Goal: Transaction & Acquisition: Download file/media

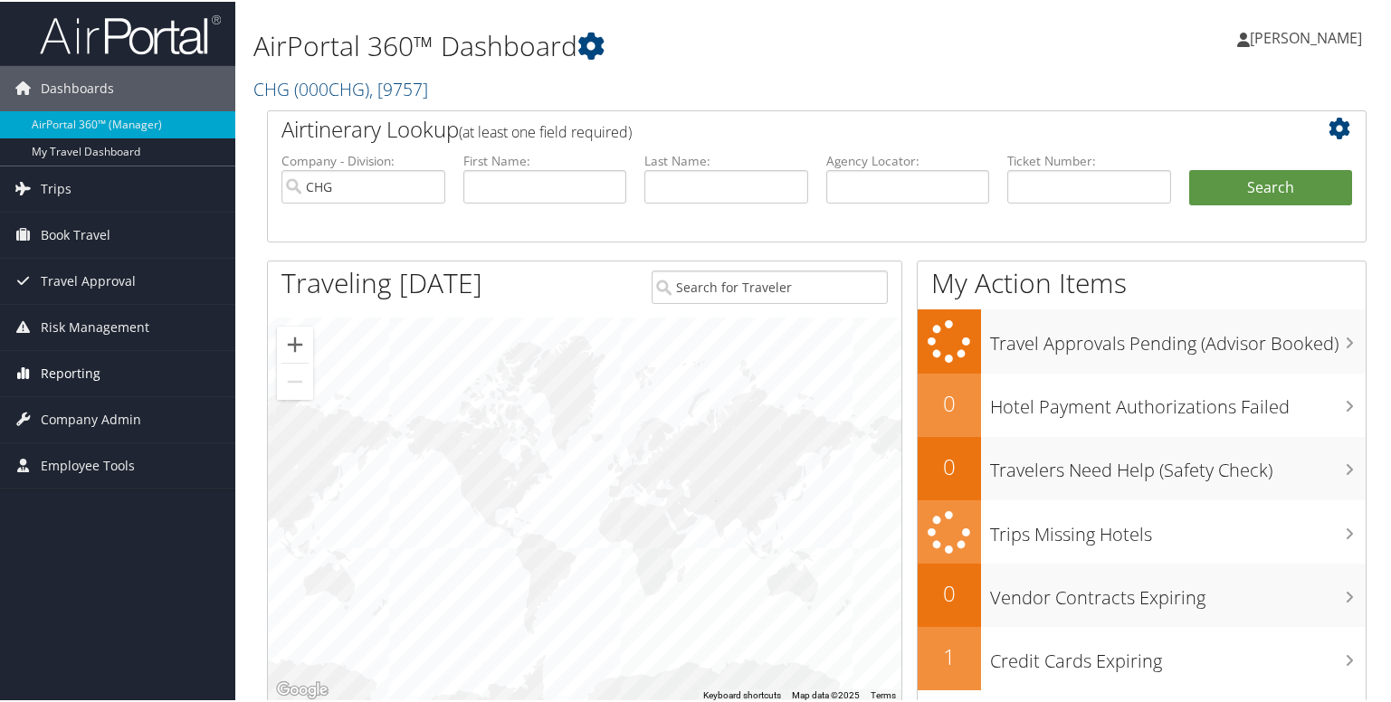
click at [81, 360] on span "Reporting" at bounding box center [71, 371] width 60 height 45
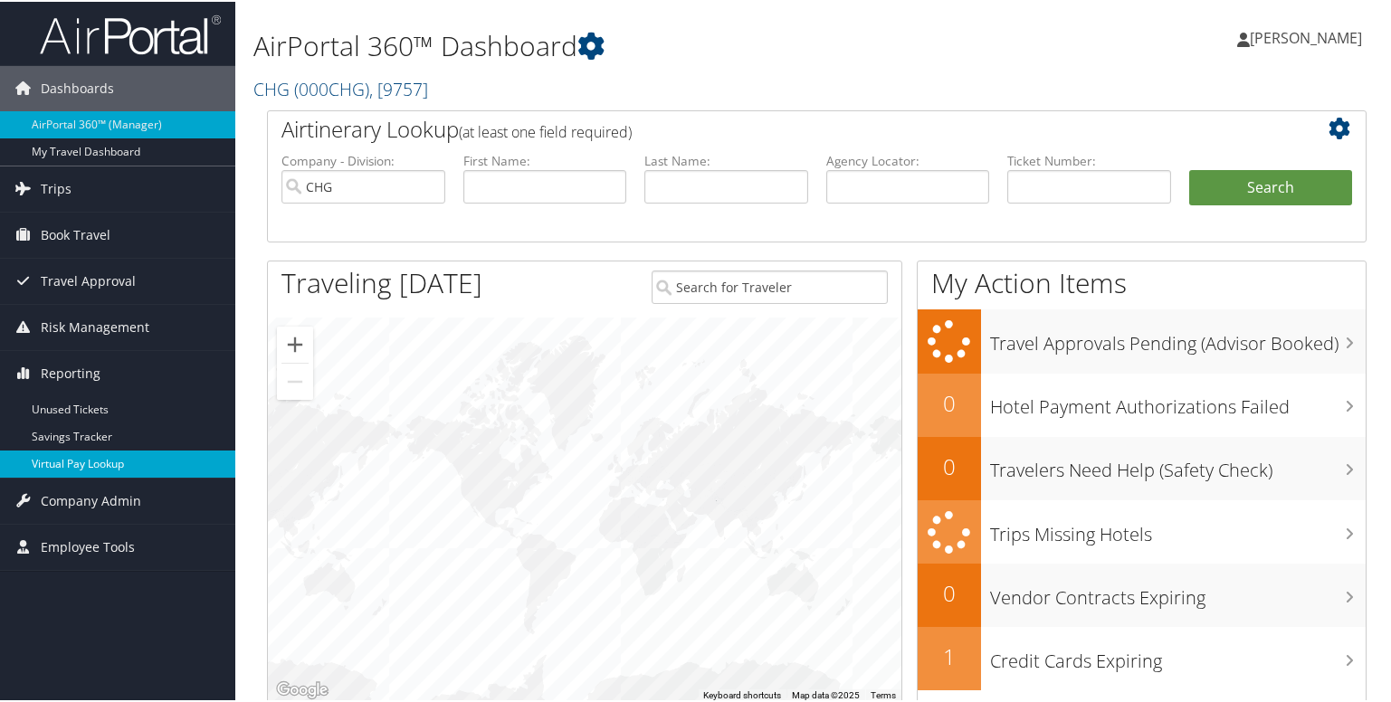
click at [76, 455] on link "Virtual Pay Lookup" at bounding box center [117, 462] width 235 height 27
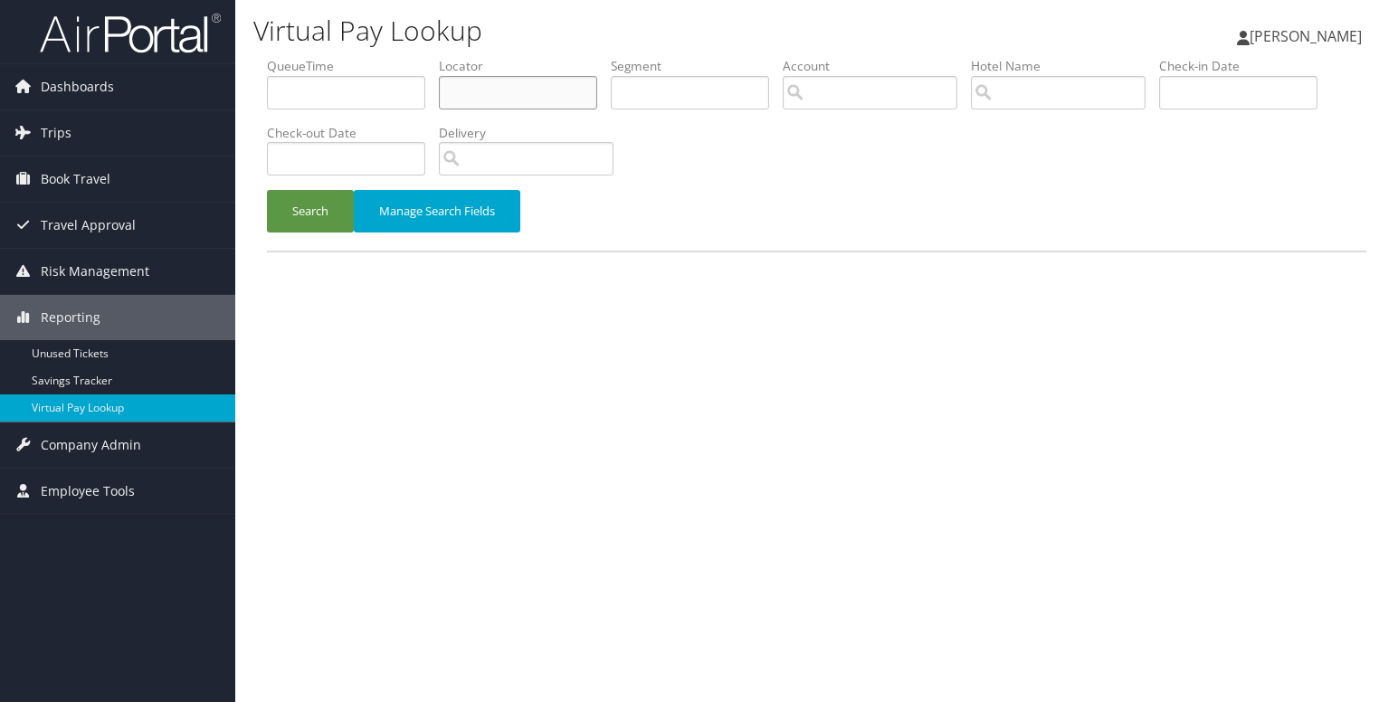
click at [542, 102] on input "text" at bounding box center [518, 92] width 158 height 33
paste input "WLNGSX"
type input "WLNGSX"
click at [317, 226] on button "Search" at bounding box center [310, 211] width 87 height 43
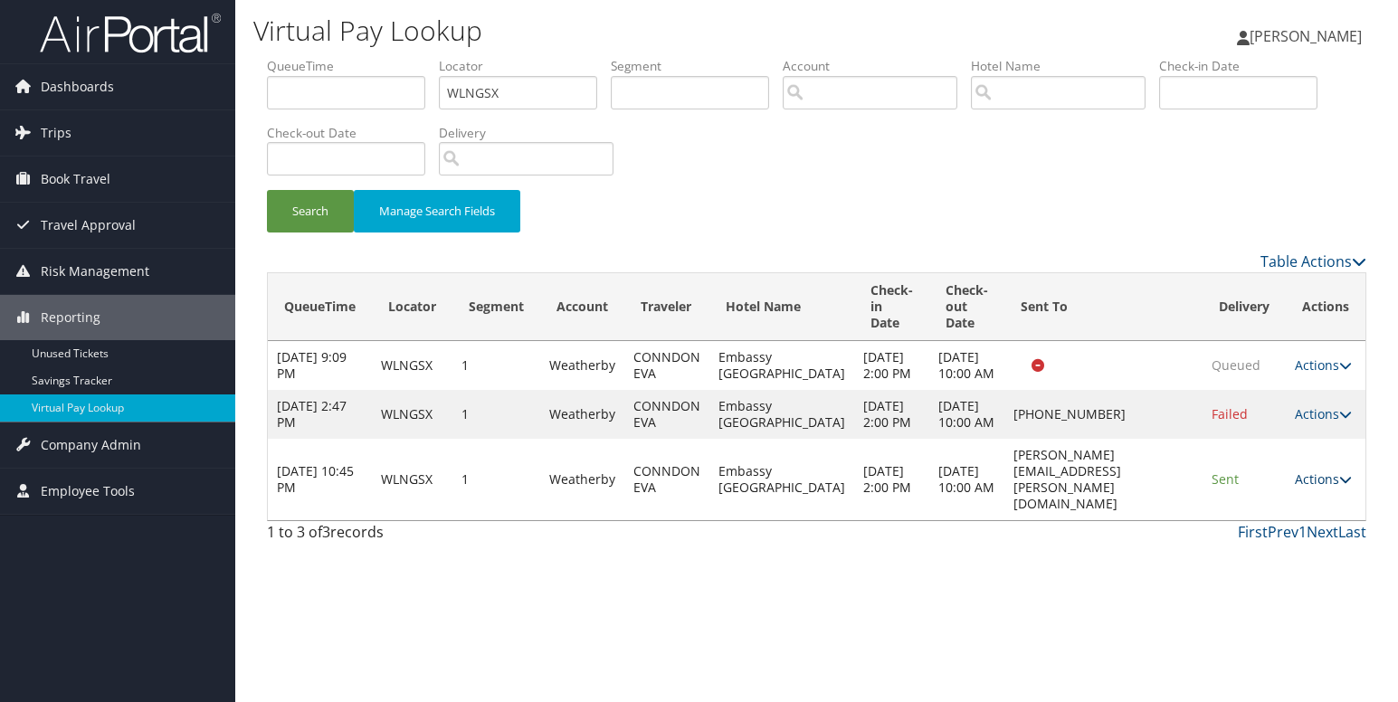
click at [1346, 486] on icon at bounding box center [1345, 479] width 13 height 13
click at [1284, 594] on link "Logs" at bounding box center [1289, 601] width 114 height 31
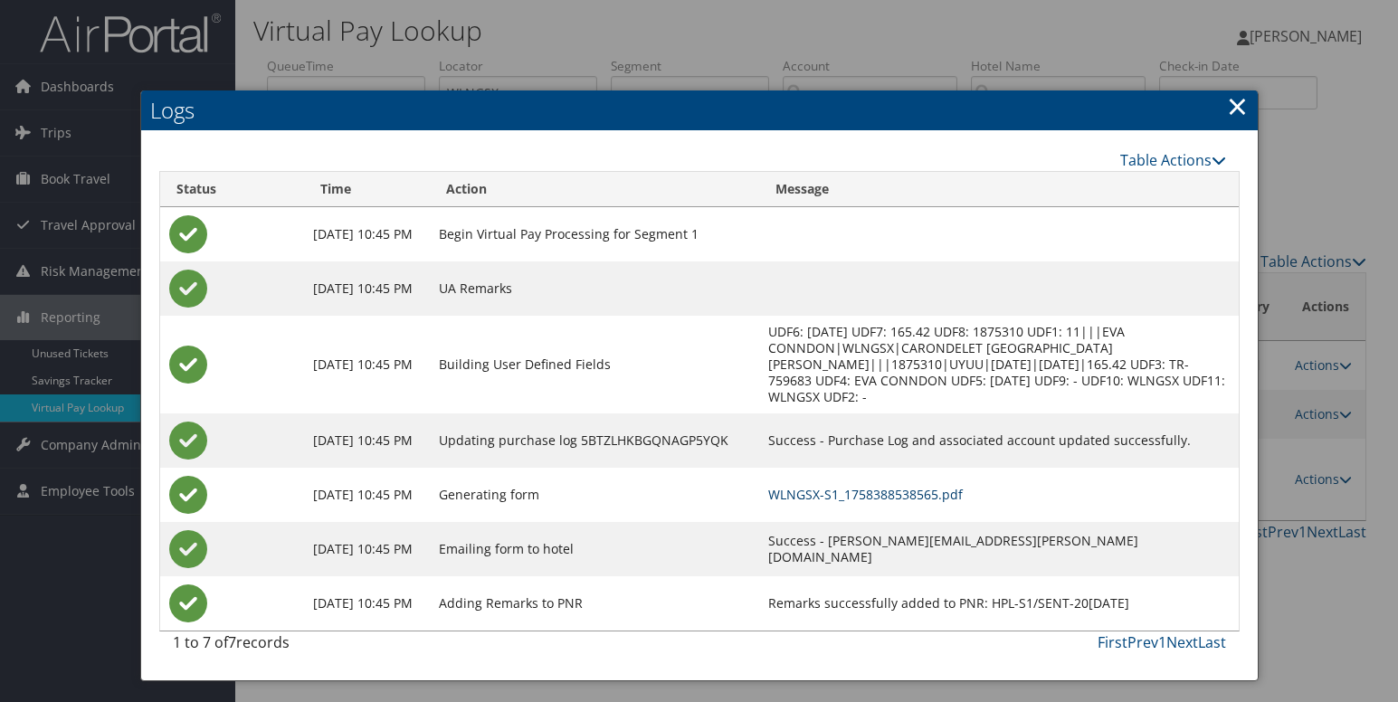
click at [850, 486] on link "WLNGSX-S1_1758388538565.pdf" at bounding box center [865, 494] width 195 height 17
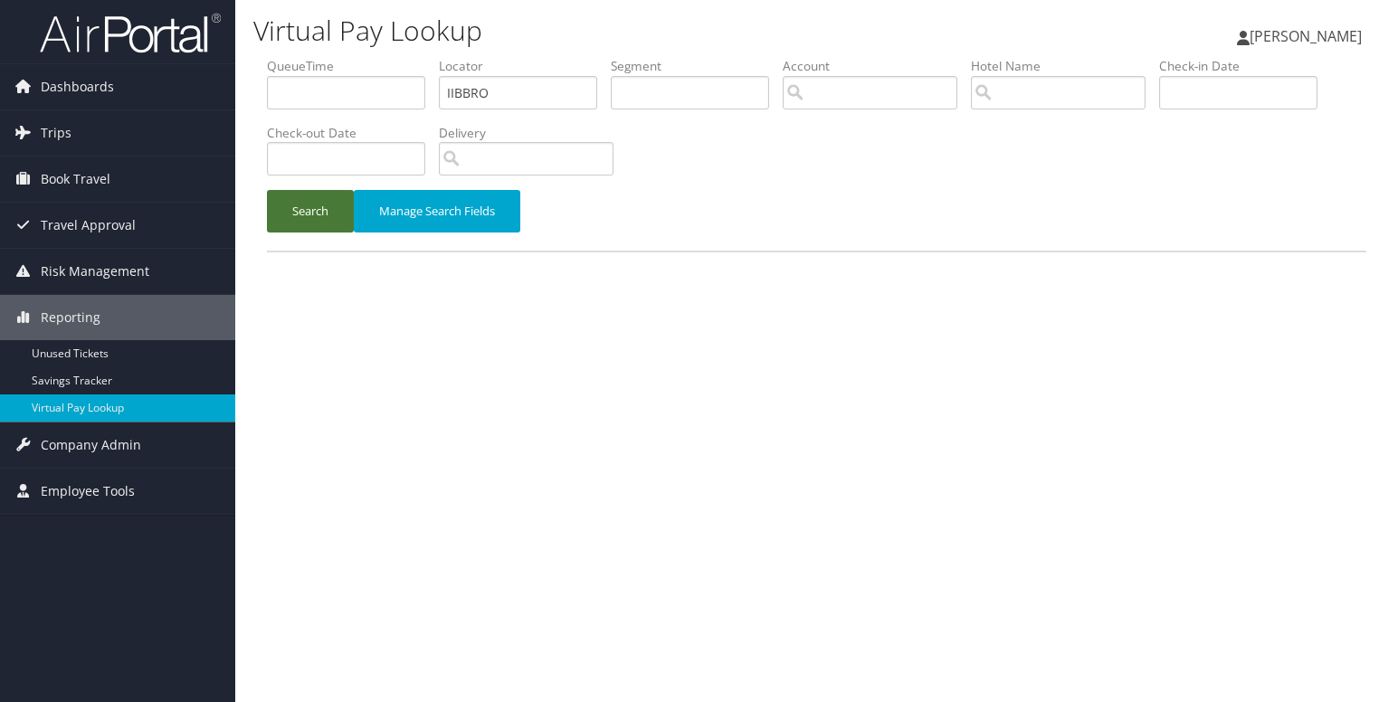
type input "IIBBRO"
click at [285, 228] on button "Search" at bounding box center [310, 211] width 87 height 43
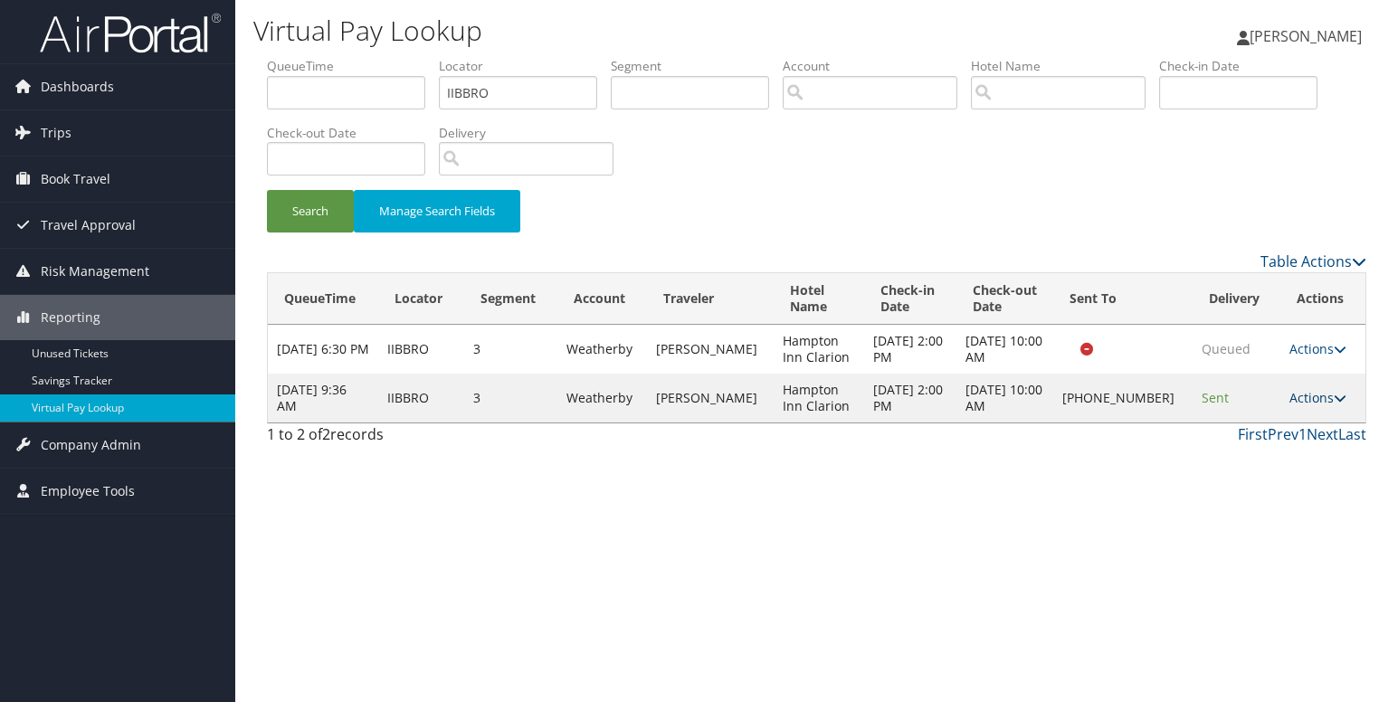
click at [1308, 394] on link "Actions" at bounding box center [1317, 397] width 57 height 17
click at [1250, 461] on link "Logs" at bounding box center [1257, 455] width 155 height 31
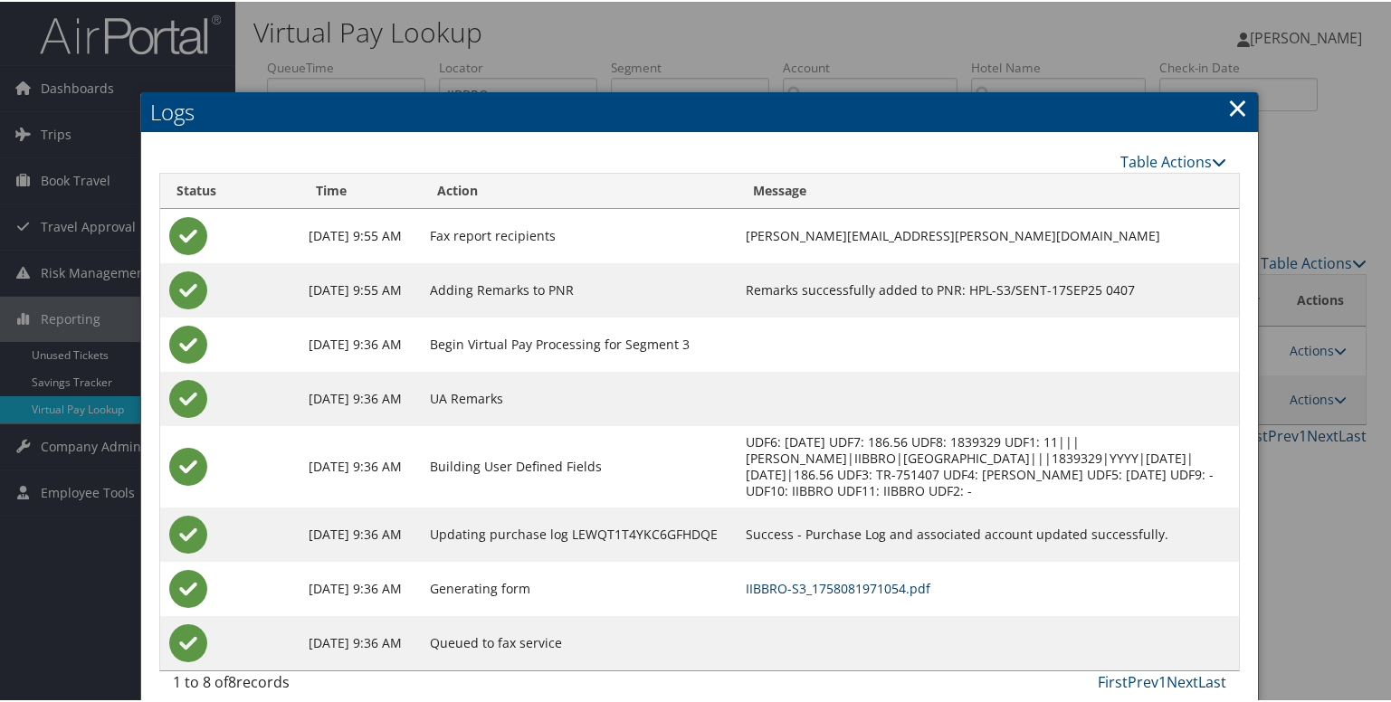
click at [805, 586] on link "IIBBRO-S3_1758081971054.pdf" at bounding box center [838, 586] width 185 height 17
